Goal: Information Seeking & Learning: Learn about a topic

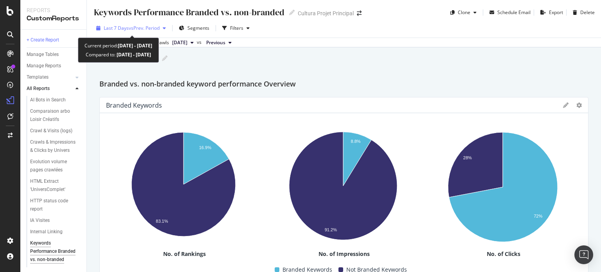
click at [141, 26] on span "vs Prev. Period" at bounding box center [144, 28] width 31 height 7
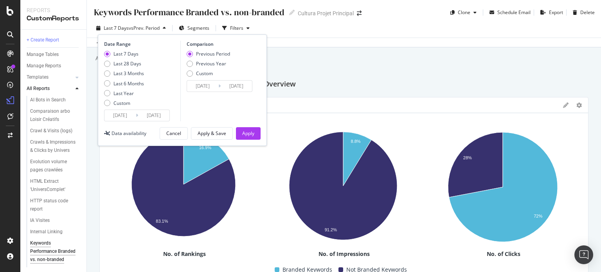
click at [122, 118] on input "2025/08/23" at bounding box center [119, 115] width 31 height 11
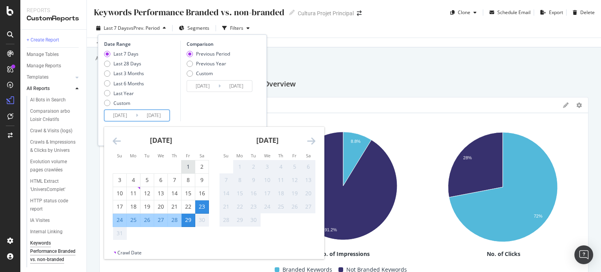
click at [186, 167] on div "1" at bounding box center [187, 167] width 13 height 8
type input "2025/08/01"
type input "2025/07/03"
type input "2025/07/31"
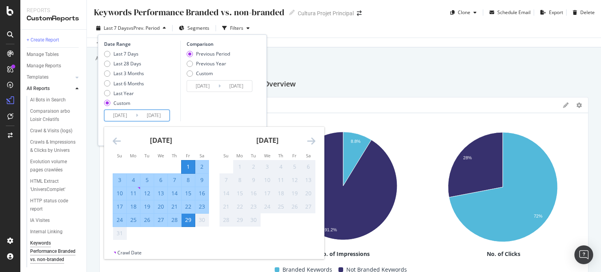
click at [158, 113] on input "2025/08/29" at bounding box center [153, 115] width 31 height 11
click at [189, 106] on div "Comparison Previous Period Previous Year Custom 2025/07/03 Navigate forward to …" at bounding box center [217, 81] width 74 height 81
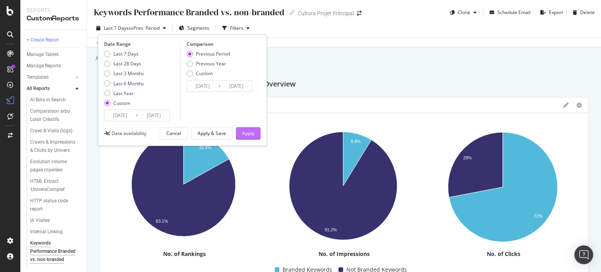
click at [242, 134] on div "Apply" at bounding box center [248, 133] width 12 height 7
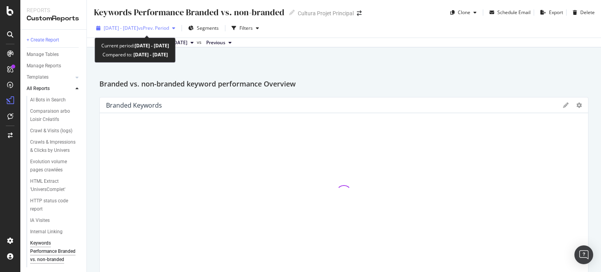
click at [169, 29] on span "vs Prev. Period" at bounding box center [153, 28] width 31 height 7
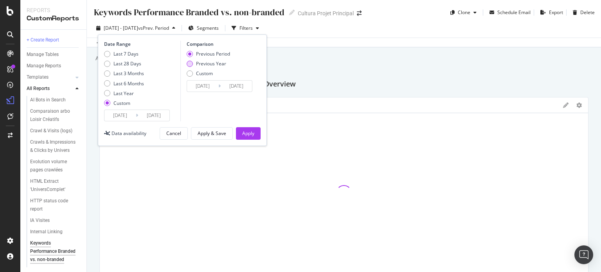
click at [215, 62] on div "Previous Year" at bounding box center [211, 63] width 30 height 7
type input "2024/08/02"
type input "2024/08/30"
click at [243, 131] on div "Apply" at bounding box center [248, 133] width 12 height 7
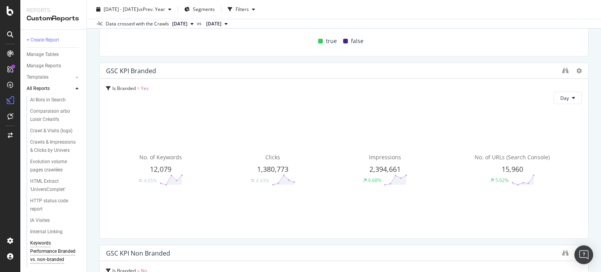
scroll to position [416, 0]
